Goal: Task Accomplishment & Management: Manage account settings

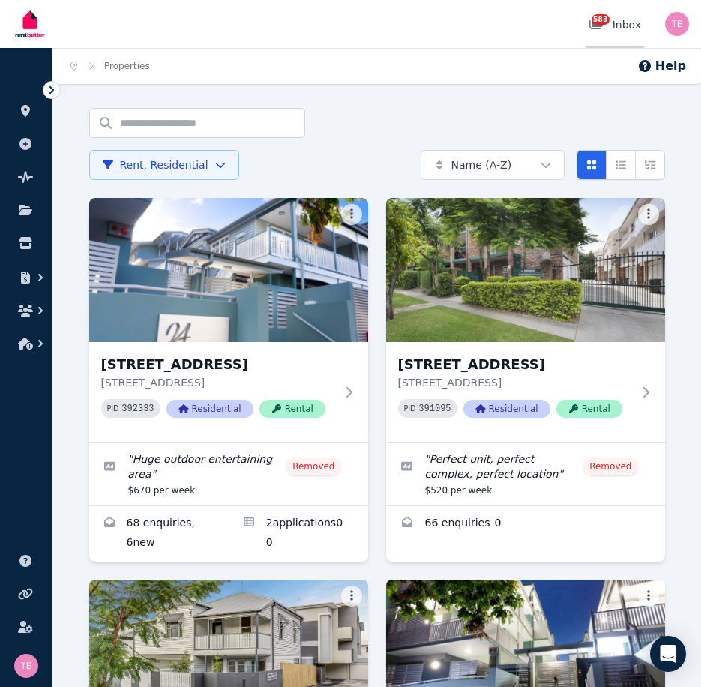
click at [638, 25] on div "583 Inbox" at bounding box center [615, 24] width 53 height 15
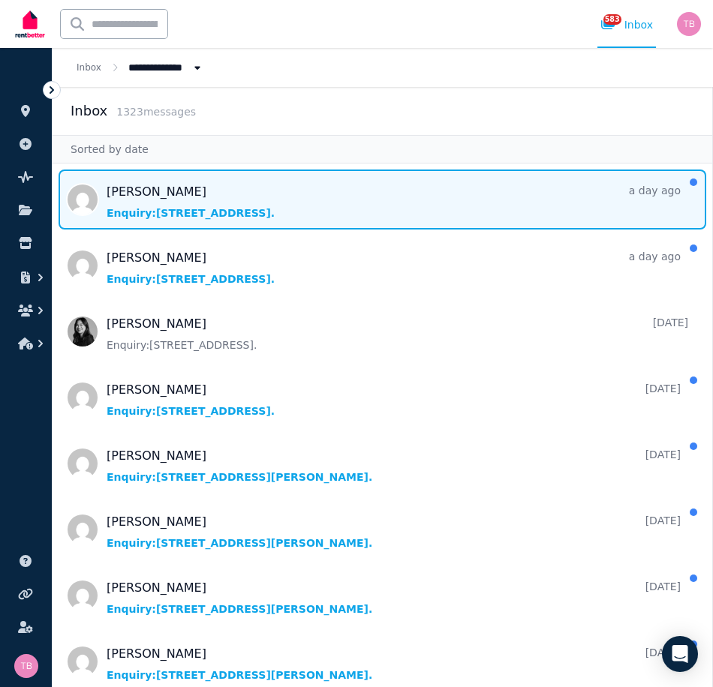
click at [125, 213] on span "Message list" at bounding box center [382, 200] width 659 height 60
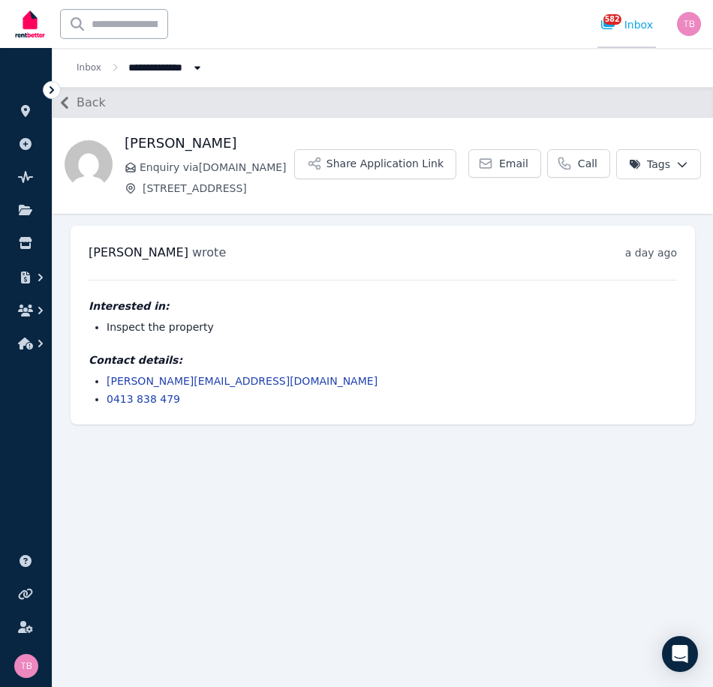
click at [638, 19] on div "582 Inbox" at bounding box center [626, 24] width 53 height 15
click at [639, 21] on div "582 Inbox" at bounding box center [626, 24] width 53 height 15
click at [65, 103] on icon "button" at bounding box center [65, 103] width 24 height 24
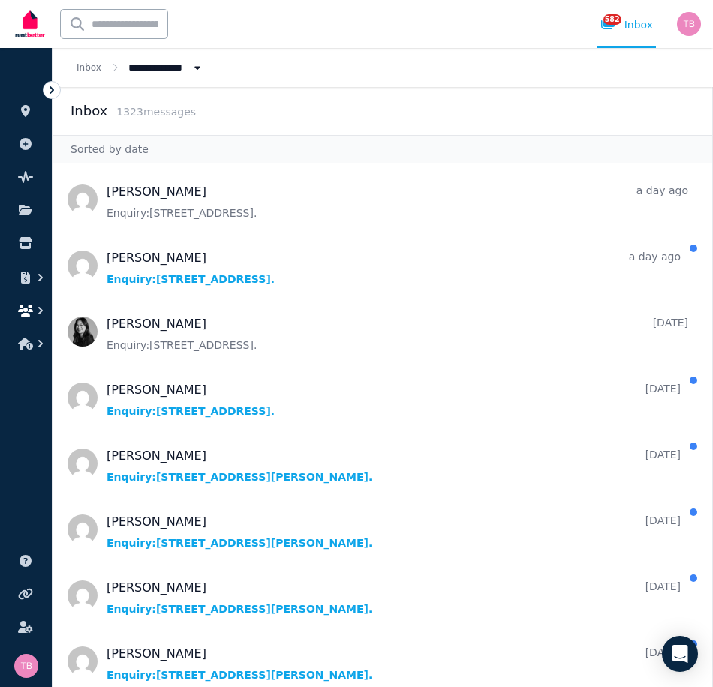
click at [31, 306] on icon "button" at bounding box center [25, 311] width 15 height 12
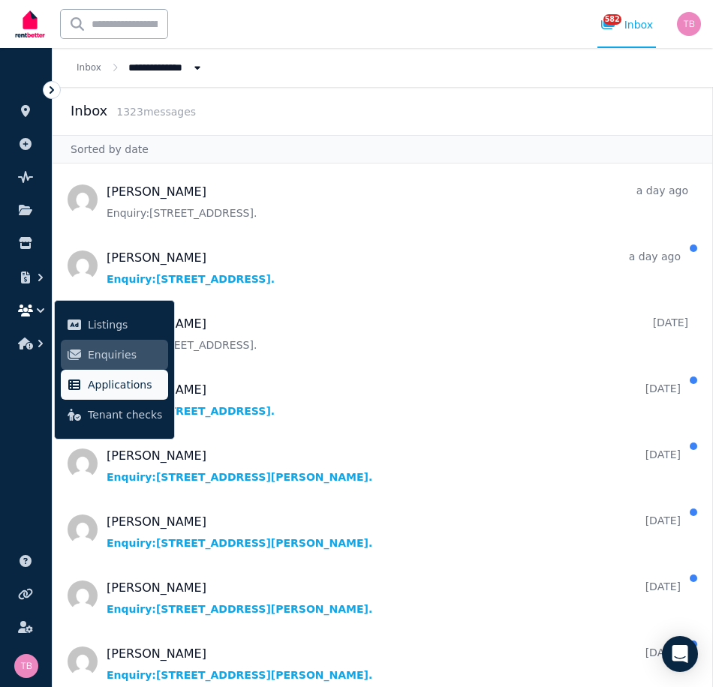
click at [92, 383] on span "Applications" at bounding box center [125, 385] width 74 height 18
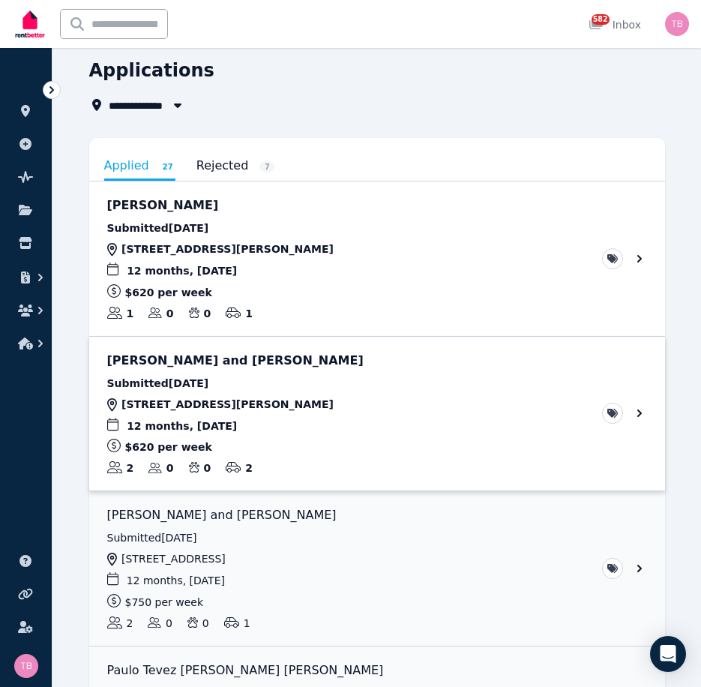
scroll to position [75, 0]
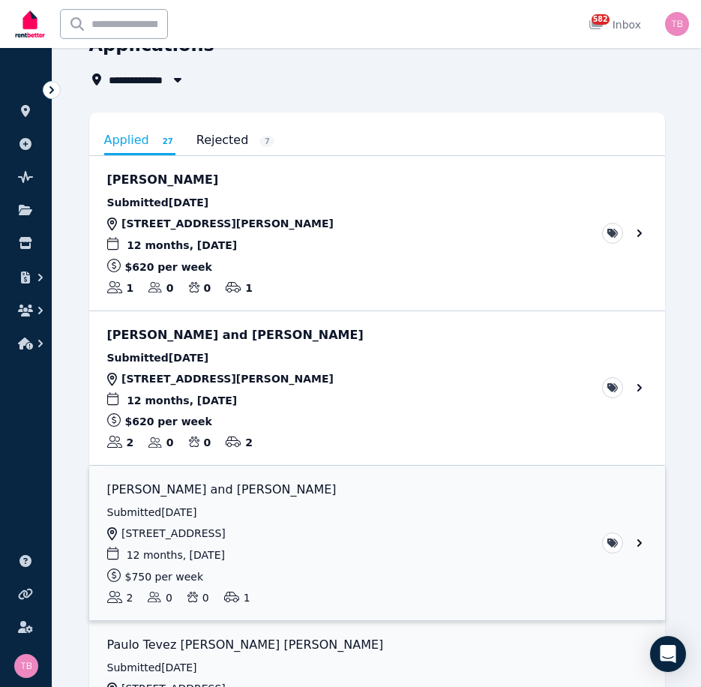
click at [641, 547] on link "View application: Mary McKinney and Hugh Devlin" at bounding box center [377, 543] width 576 height 155
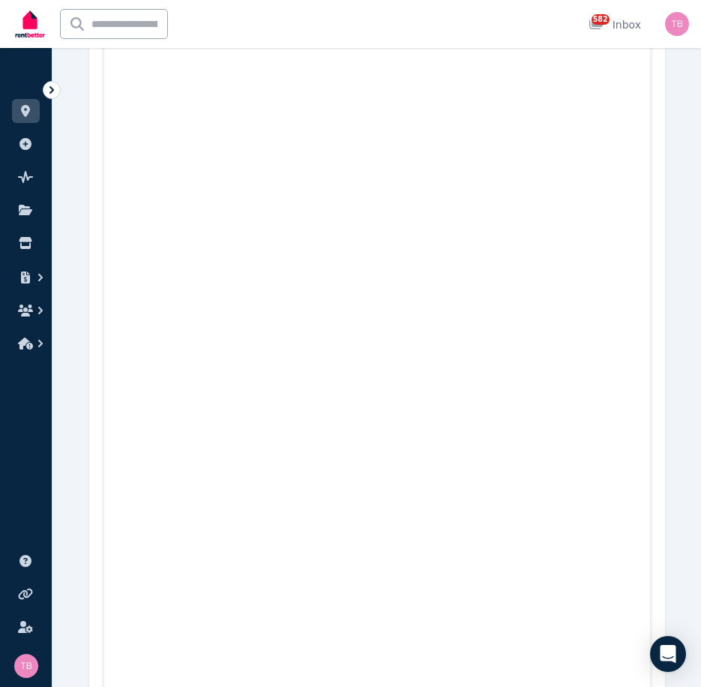
scroll to position [5575, 0]
